Goal: Information Seeking & Learning: Learn about a topic

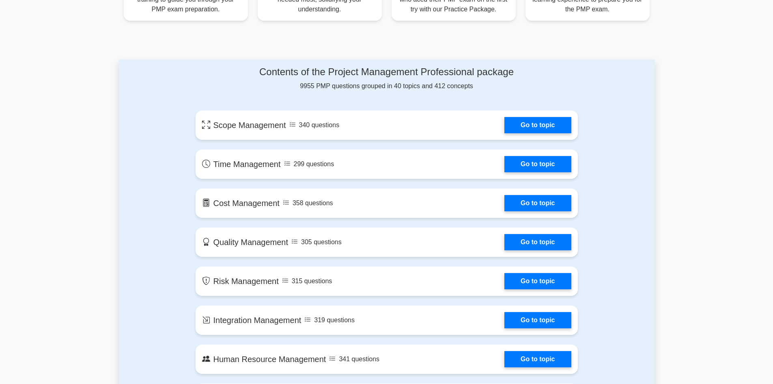
scroll to position [365, 0]
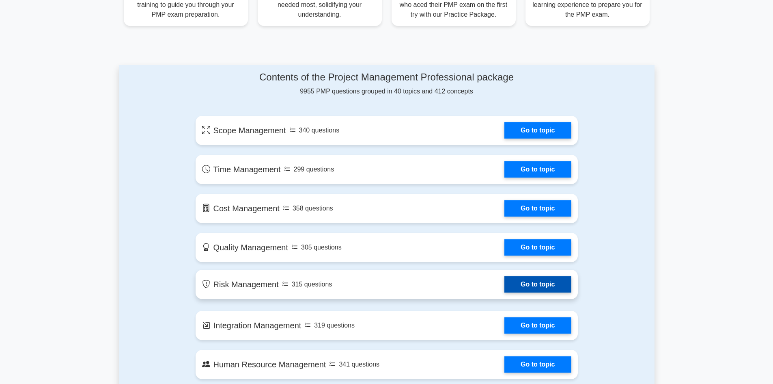
click at [504, 288] on link "Go to topic" at bounding box center [537, 284] width 67 height 16
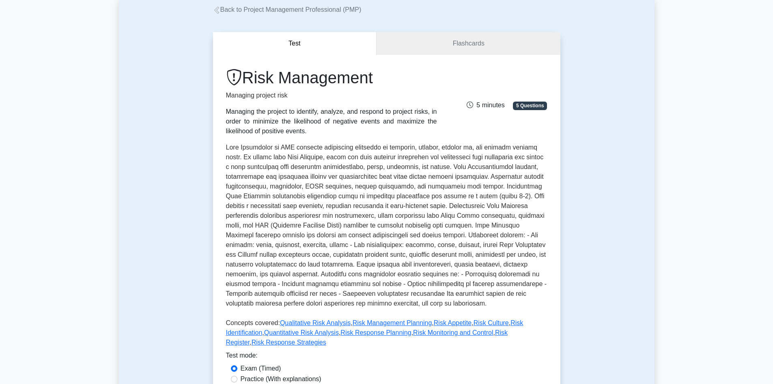
scroll to position [244, 0]
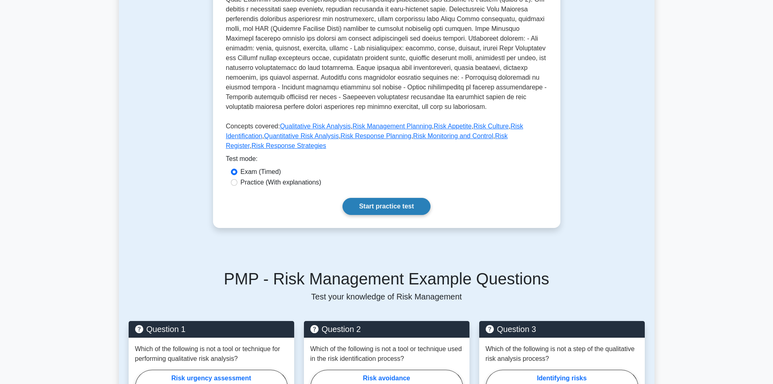
click at [356, 198] on link "Start practice test" at bounding box center [387, 206] width 88 height 17
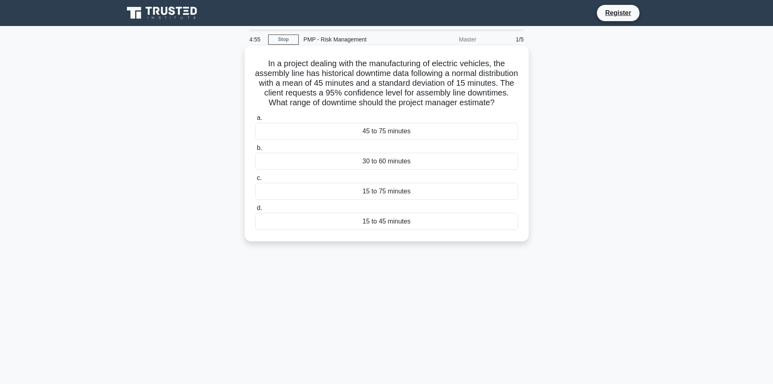
click at [366, 140] on div "45 to 75 minutes" at bounding box center [386, 131] width 263 height 17
click at [255, 121] on input "a. 45 to 75 minutes" at bounding box center [255, 117] width 0 height 5
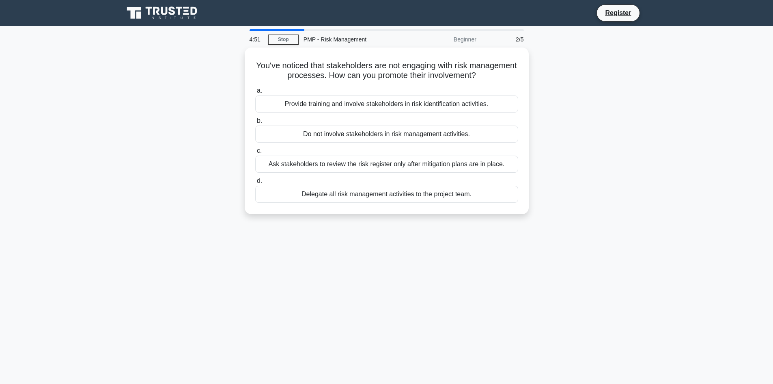
drag, startPoint x: 366, startPoint y: 146, endPoint x: 161, endPoint y: 137, distance: 205.5
click at [161, 137] on div "You've noticed that stakeholders are not engaging with risk management processe…" at bounding box center [387, 135] width 536 height 176
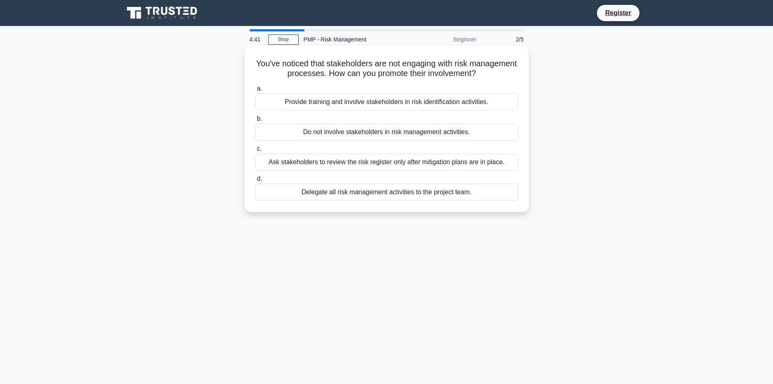
click at [348, 102] on div "Provide training and involve stakeholders in risk identification activities." at bounding box center [386, 101] width 263 height 17
click at [255, 91] on input "a. Provide training and involve stakeholders in risk identification activities." at bounding box center [255, 88] width 0 height 5
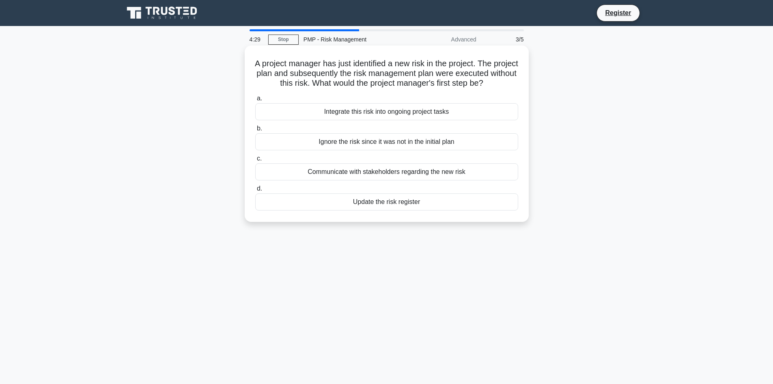
click at [355, 180] on div "Communicate with stakeholders regarding the new risk" at bounding box center [386, 171] width 263 height 17
click at [255, 161] on input "c. Communicate with stakeholders regarding the new risk" at bounding box center [255, 158] width 0 height 5
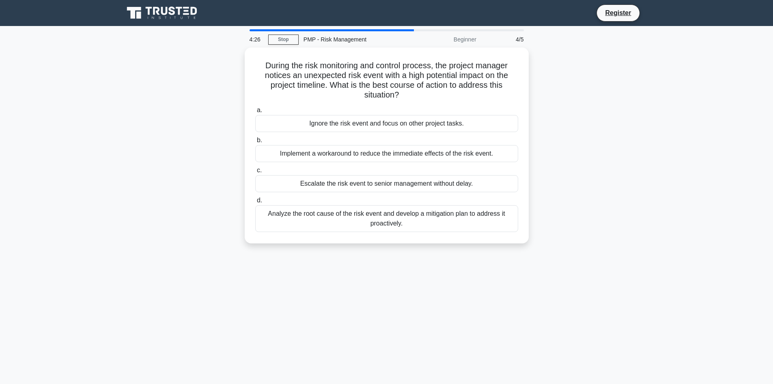
drag, startPoint x: 350, startPoint y: 175, endPoint x: 193, endPoint y: 162, distance: 157.6
click at [193, 162] on div "During the risk monitoring and control process, the project manager notices an …" at bounding box center [387, 149] width 536 height 205
drag, startPoint x: 193, startPoint y: 162, endPoint x: 140, endPoint y: 127, distance: 63.0
click at [140, 127] on div "During the risk monitoring and control process, the project manager notices an …" at bounding box center [387, 149] width 536 height 205
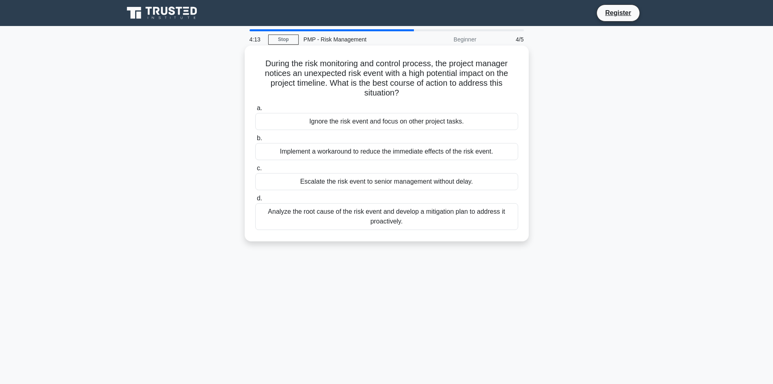
click at [321, 213] on div "Analyze the root cause of the risk event and develop a mitigation plan to addre…" at bounding box center [386, 216] width 263 height 27
click at [255, 201] on input "d. Analyze the root cause of the risk event and develop a mitigation plan to ad…" at bounding box center [255, 198] width 0 height 5
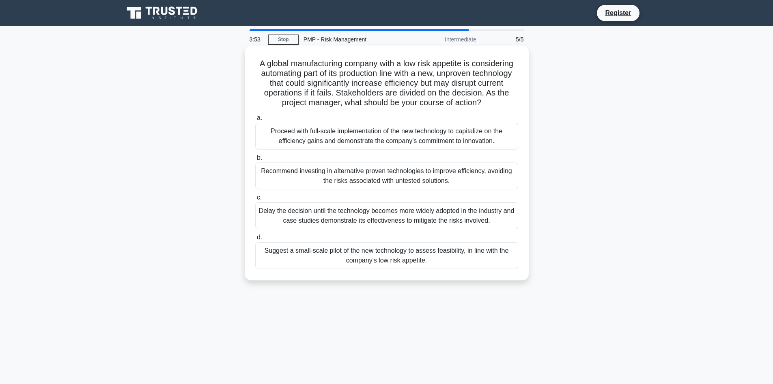
click at [345, 258] on div "Suggest a small-scale pilot of the new technology to assess feasibility, in lin…" at bounding box center [386, 255] width 263 height 27
click at [255, 240] on input "d. Suggest a small-scale pilot of the new technology to assess feasibility, in …" at bounding box center [255, 237] width 0 height 5
